Goal: Task Accomplishment & Management: Use online tool/utility

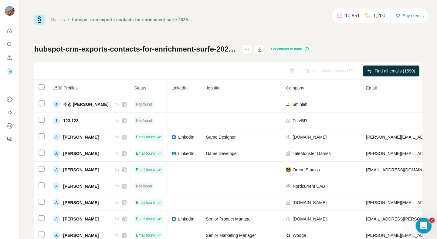
click at [427, 222] on div "Open Intercom Messenger" at bounding box center [423, 225] width 20 height 20
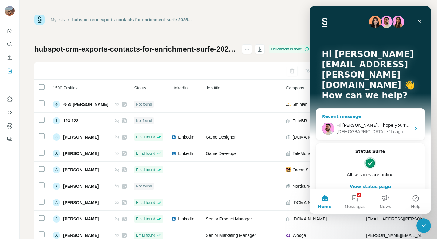
click at [387, 129] on div "[DEMOGRAPHIC_DATA] • 1h ago" at bounding box center [374, 132] width 75 height 6
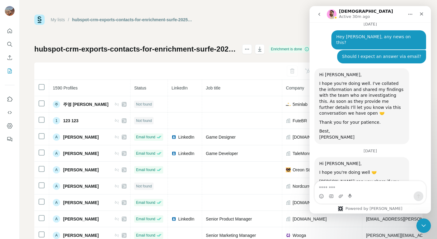
scroll to position [1407, 0]
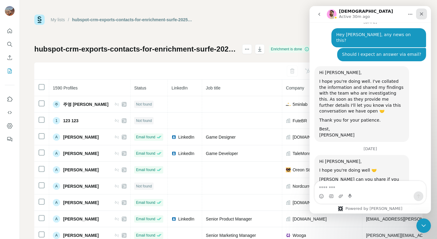
click at [422, 13] on icon "Close" at bounding box center [421, 14] width 5 height 5
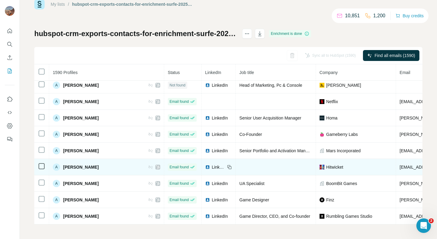
scroll to position [348, 0]
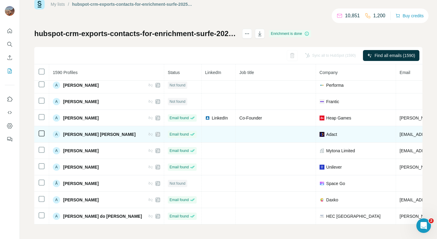
click at [77, 134] on span "[PERSON_NAME] [PERSON_NAME]" at bounding box center [99, 134] width 73 height 6
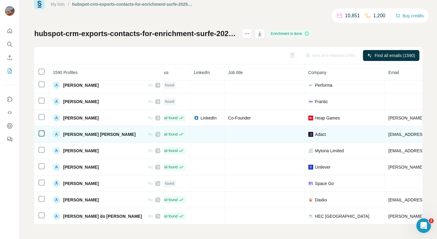
scroll to position [348, 15]
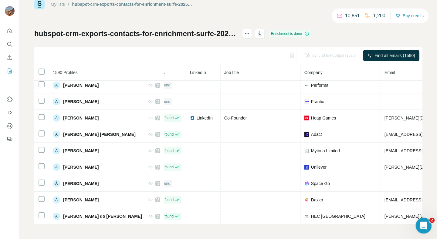
click at [422, 223] on icon "Open Intercom Messenger" at bounding box center [423, 225] width 10 height 10
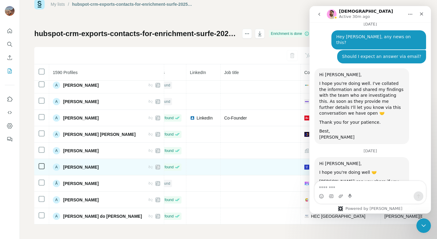
scroll to position [1407, 0]
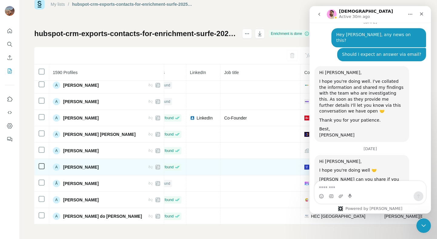
click at [78, 161] on td "A [PERSON_NAME]" at bounding box center [106, 167] width 115 height 16
click at [74, 168] on span "[PERSON_NAME]" at bounding box center [81, 167] width 36 height 6
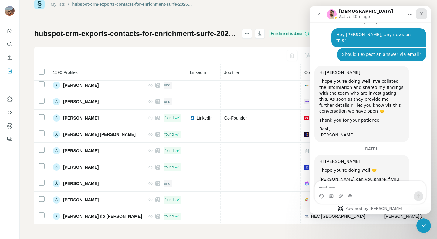
click at [424, 12] on icon "Close" at bounding box center [421, 14] width 5 height 5
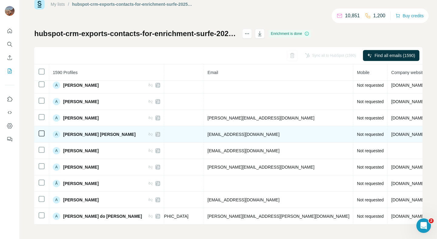
scroll to position [348, 0]
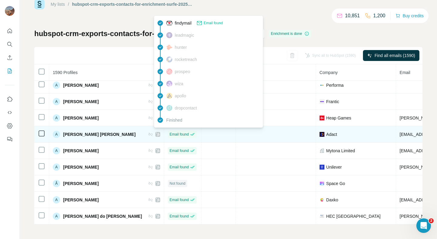
click at [170, 135] on span "Email found" at bounding box center [179, 134] width 19 height 5
click at [81, 134] on span "[PERSON_NAME] [PERSON_NAME]" at bounding box center [99, 134] width 73 height 6
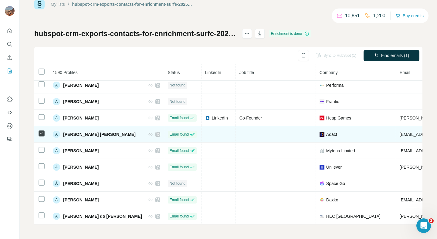
click at [84, 131] on span "[PERSON_NAME] [PERSON_NAME]" at bounding box center [99, 134] width 73 height 6
click at [87, 134] on span "[PERSON_NAME] [PERSON_NAME]" at bounding box center [99, 134] width 73 height 6
copy div "[PERSON_NAME] [PERSON_NAME]"
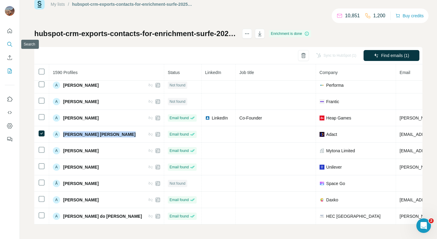
click at [8, 44] on icon "Search" at bounding box center [10, 44] width 6 height 6
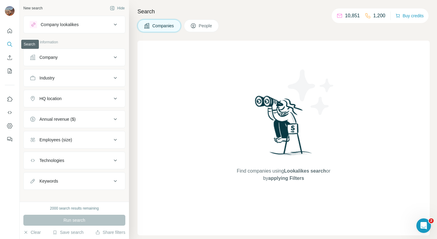
click at [8, 44] on icon "Search" at bounding box center [10, 44] width 6 height 6
click at [11, 71] on icon "My lists" at bounding box center [10, 71] width 6 height 6
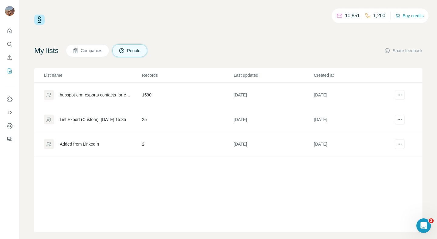
click at [111, 96] on div "hubspot-crm-exports-contacts-for-enrichment-surfe-2025-09-18-1" at bounding box center [96, 95] width 72 height 6
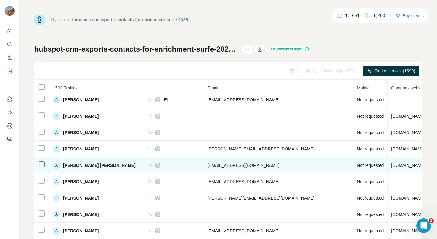
scroll to position [332, 0]
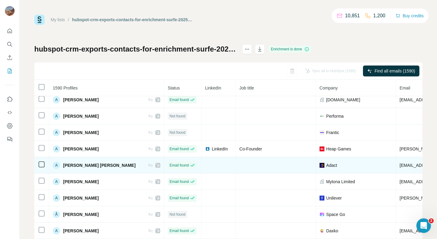
click at [56, 164] on div "A" at bounding box center [56, 165] width 7 height 7
click at [73, 165] on span "[PERSON_NAME] [PERSON_NAME]" at bounding box center [99, 165] width 73 height 6
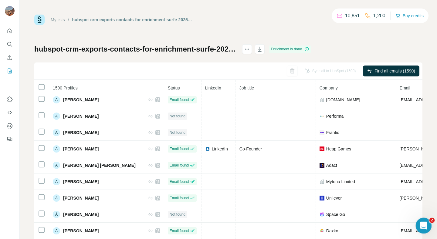
click at [425, 227] on icon "Open Intercom Messenger" at bounding box center [423, 225] width 10 height 10
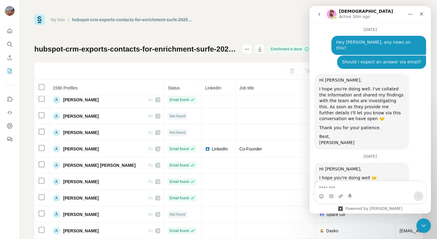
scroll to position [1407, 0]
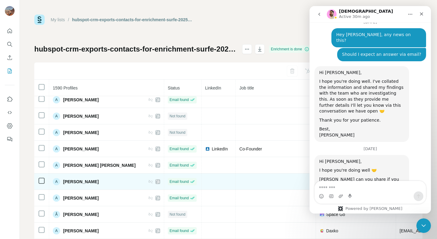
click at [76, 182] on span "[PERSON_NAME]" at bounding box center [81, 182] width 36 height 6
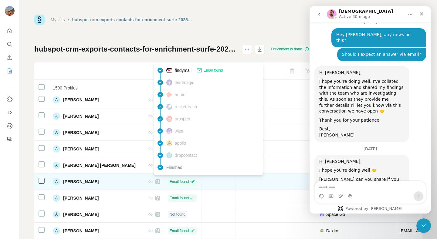
click at [170, 182] on span "Email found" at bounding box center [179, 181] width 19 height 5
click at [218, 182] on td at bounding box center [219, 182] width 34 height 16
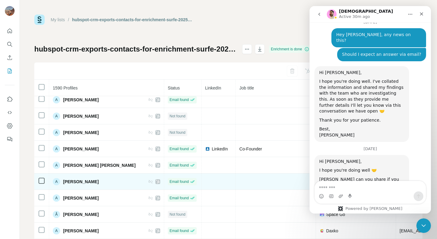
click at [84, 183] on span "[PERSON_NAME]" at bounding box center [81, 182] width 36 height 6
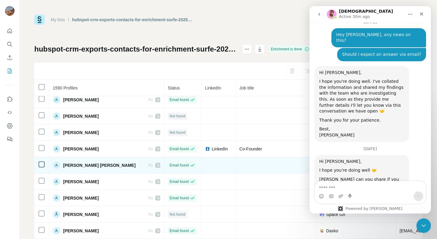
click at [86, 165] on span "[PERSON_NAME] [PERSON_NAME]" at bounding box center [99, 165] width 73 height 6
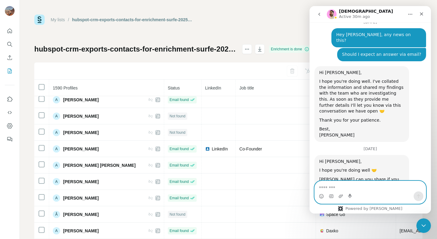
click at [338, 186] on textarea "Message…" at bounding box center [370, 186] width 111 height 10
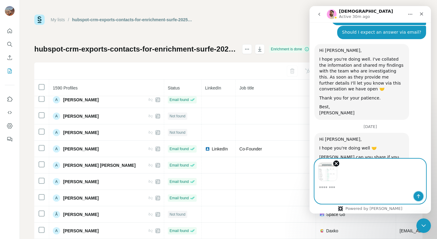
click at [416, 197] on icon "Send a message…" at bounding box center [418, 196] width 5 height 5
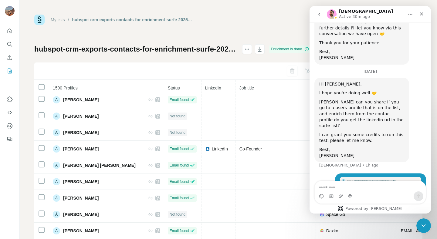
scroll to position [1487, 0]
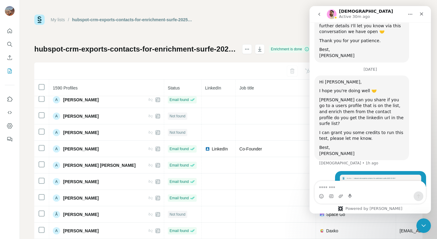
click at [328, 187] on textarea "Message…" at bounding box center [370, 186] width 111 height 10
type textarea "*"
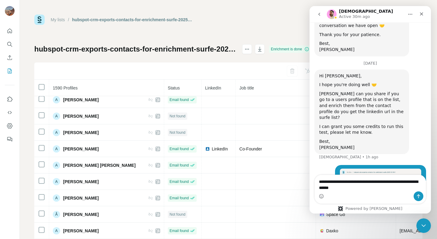
type textarea "**********"
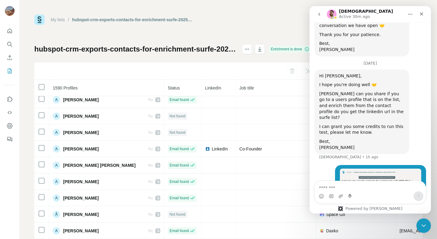
scroll to position [1506, 0]
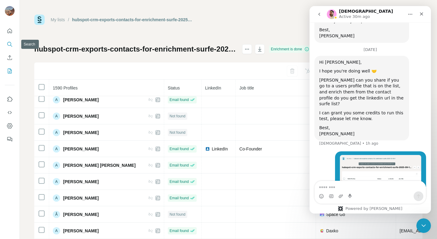
click at [10, 45] on icon "Search" at bounding box center [9, 44] width 4 height 4
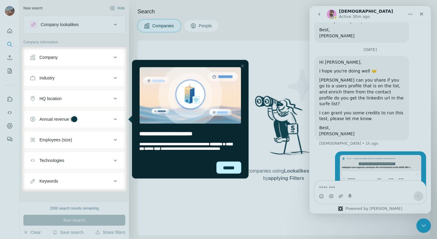
click at [230, 168] on div "******" at bounding box center [228, 168] width 25 height 12
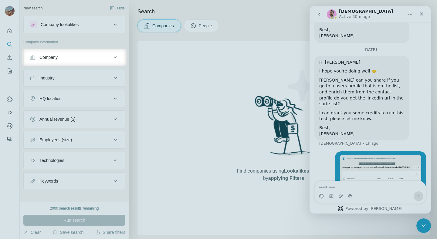
click at [204, 27] on div "entering tooltip" at bounding box center [193, 44] width 118 height 37
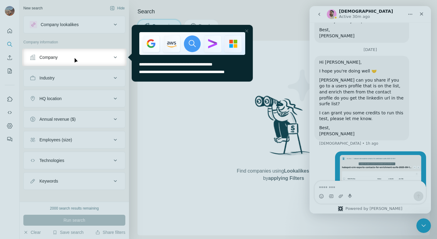
click at [247, 30] on div at bounding box center [246, 30] width 7 height 7
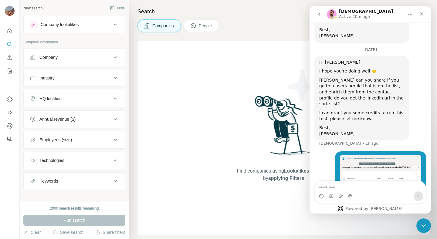
click at [205, 29] on button "People" at bounding box center [201, 25] width 35 height 13
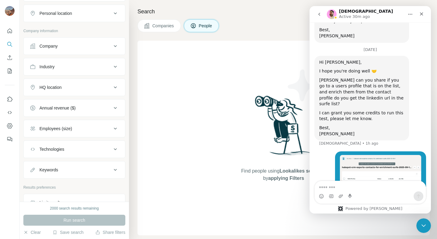
scroll to position [144, 0]
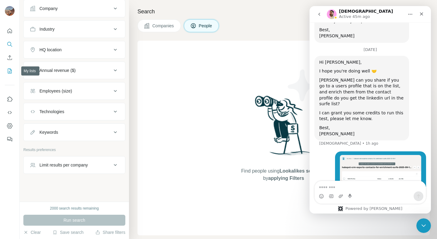
click at [9, 69] on icon "My lists" at bounding box center [10, 71] width 4 height 5
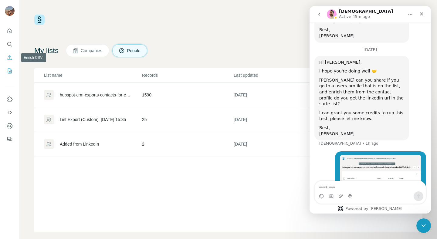
click at [10, 58] on icon "Enrich CSV" at bounding box center [10, 57] width 5 height 5
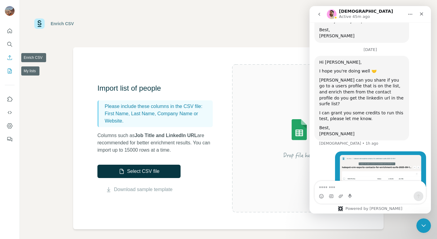
click at [15, 78] on div at bounding box center [9, 83] width 19 height 123
click at [11, 74] on icon "My lists" at bounding box center [10, 71] width 6 height 6
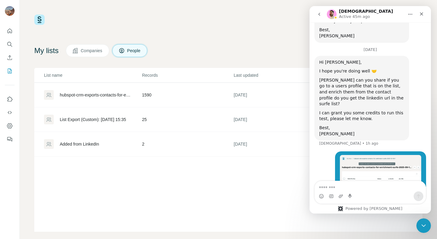
click at [108, 97] on div "hubspot-crm-exports-contacts-for-enrichment-surfe-2025-09-18-1" at bounding box center [96, 95] width 72 height 6
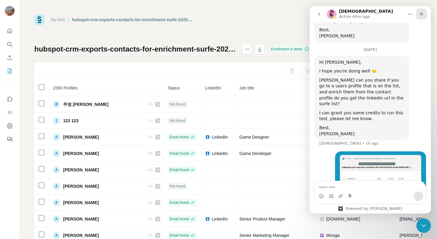
click at [423, 14] on icon "Close" at bounding box center [421, 14] width 5 height 5
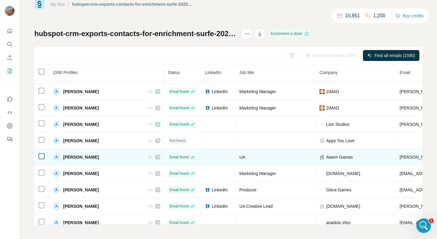
scroll to position [800, 0]
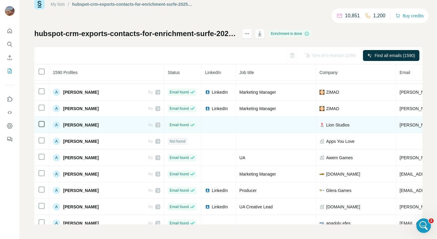
click at [326, 124] on span "Lion Studios" at bounding box center [337, 125] width 23 height 6
click at [83, 124] on span "[PERSON_NAME]" at bounding box center [81, 125] width 36 height 6
click at [56, 126] on div "A" at bounding box center [56, 124] width 7 height 7
click at [88, 126] on span "[PERSON_NAME]" at bounding box center [81, 125] width 36 height 6
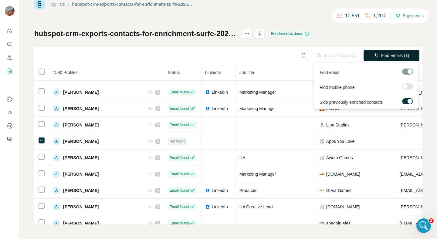
click at [384, 57] on span "Find emails (1)" at bounding box center [395, 56] width 28 height 6
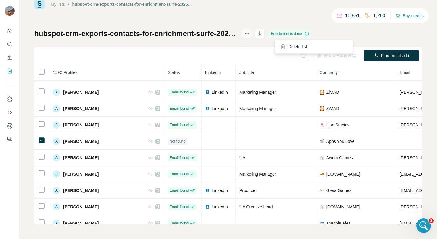
click at [252, 33] on button "actions" at bounding box center [247, 34] width 10 height 10
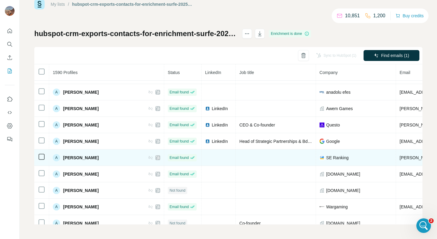
scroll to position [1004, 0]
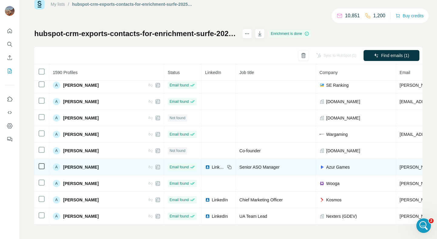
click at [212, 167] on span "LinkedIn" at bounding box center [218, 167] width 13 height 6
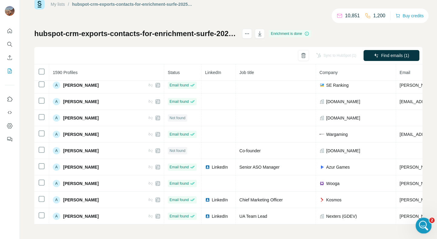
click at [422, 226] on icon "Open Intercom Messenger" at bounding box center [423, 225] width 4 height 5
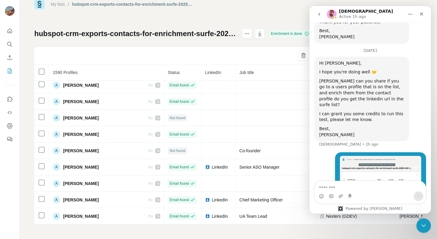
scroll to position [1506, 0]
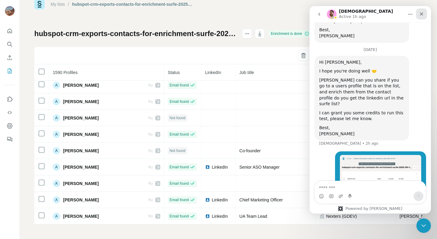
click at [424, 14] on icon "Close" at bounding box center [421, 14] width 5 height 5
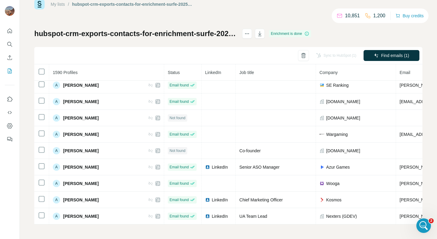
click at [255, 15] on div "My lists / hubspot-crm-exports-contacts-for-enrichment-surfe-2025-09-18-1 10,85…" at bounding box center [228, 112] width 388 height 226
click at [423, 228] on icon "Open Intercom Messenger" at bounding box center [423, 225] width 10 height 10
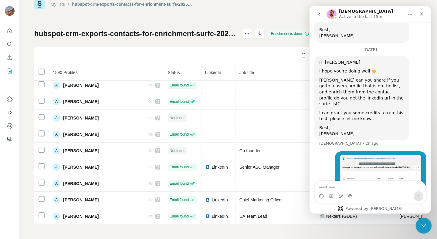
click at [424, 221] on icon "Close Intercom Messenger" at bounding box center [422, 224] width 7 height 7
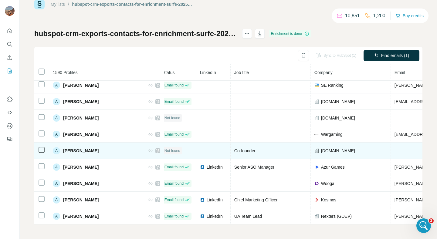
scroll to position [1004, 0]
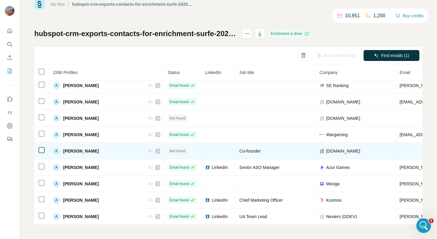
click at [89, 152] on span "[PERSON_NAME]" at bounding box center [81, 151] width 36 height 6
copy div "[PERSON_NAME]"
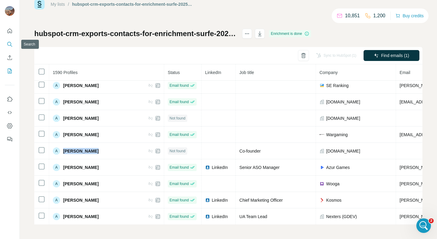
click at [9, 43] on icon "Search" at bounding box center [10, 44] width 6 height 6
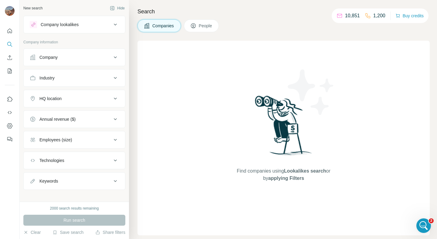
click at [211, 25] on span "People" at bounding box center [206, 26] width 14 height 6
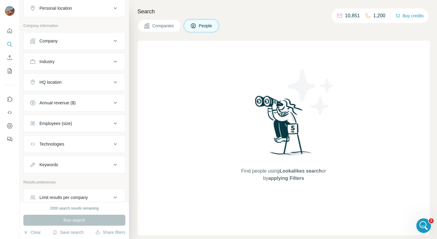
scroll to position [111, 0]
